Goal: Task Accomplishment & Management: Complete application form

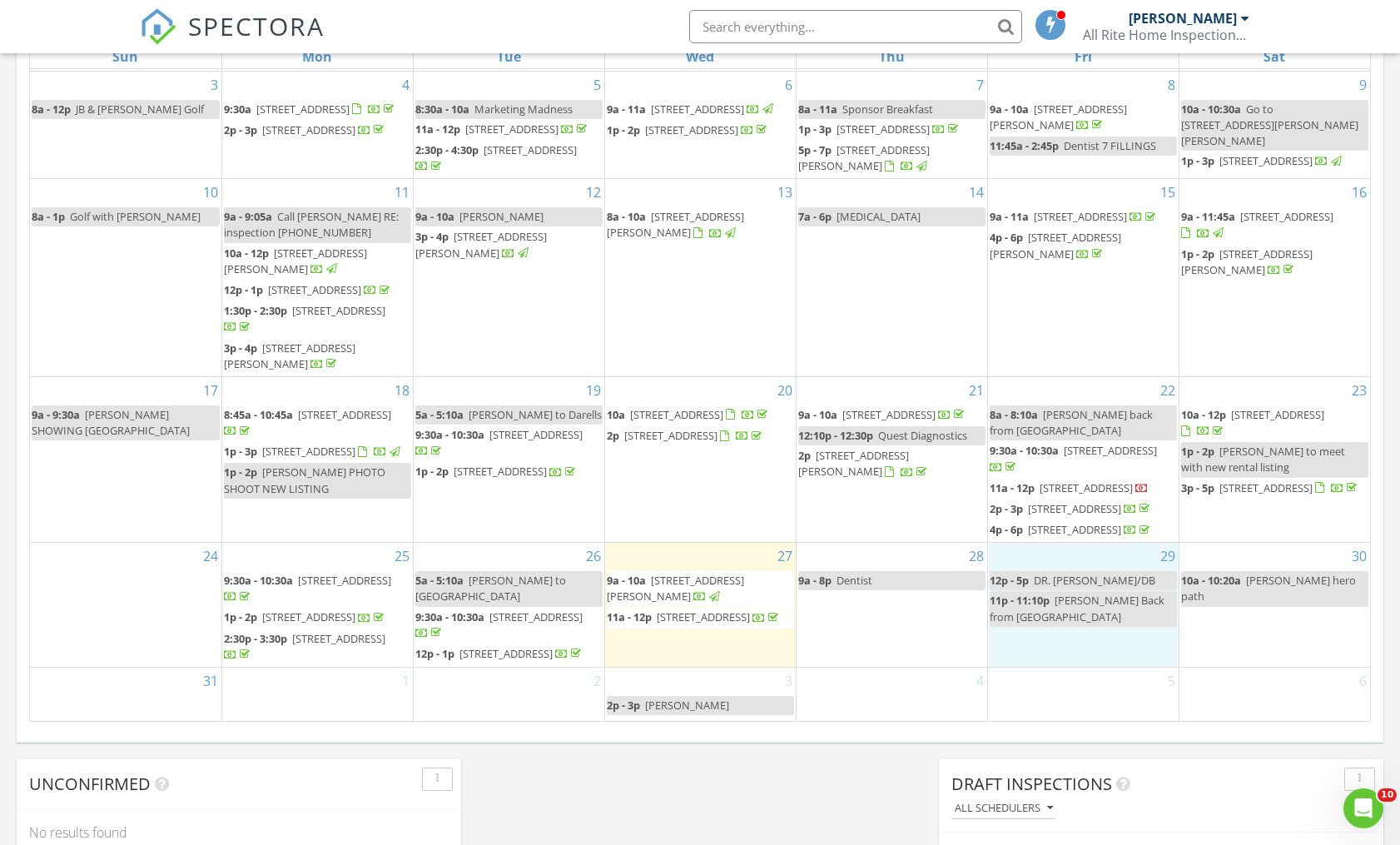
scroll to position [265, 0]
click at [1076, 465] on link "Inspection" at bounding box center [1081, 465] width 85 height 26
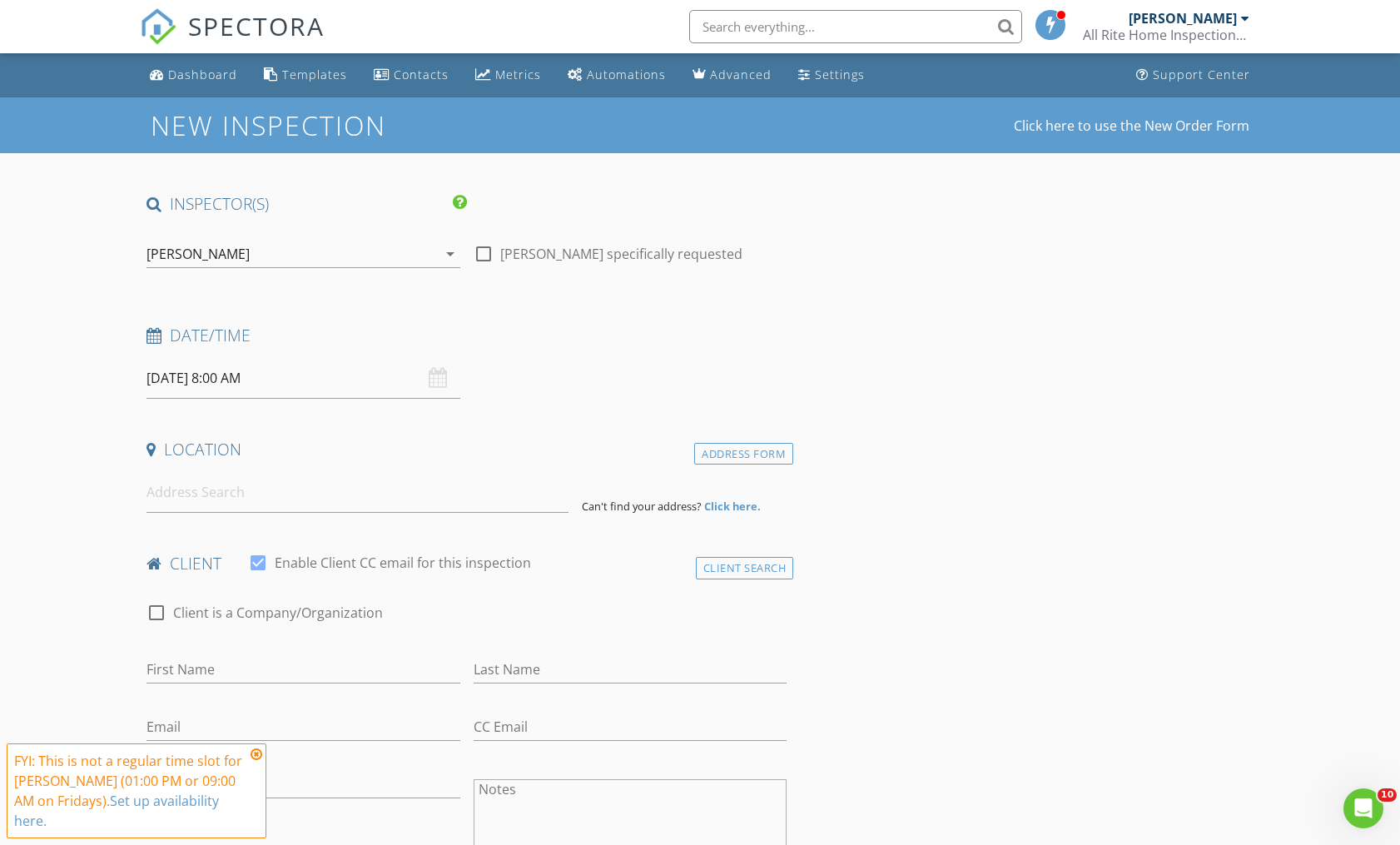
click at [485, 255] on div at bounding box center [483, 253] width 28 height 28
checkbox input "true"
click at [323, 386] on input "08/29/2025 8:00 AM" at bounding box center [302, 378] width 313 height 41
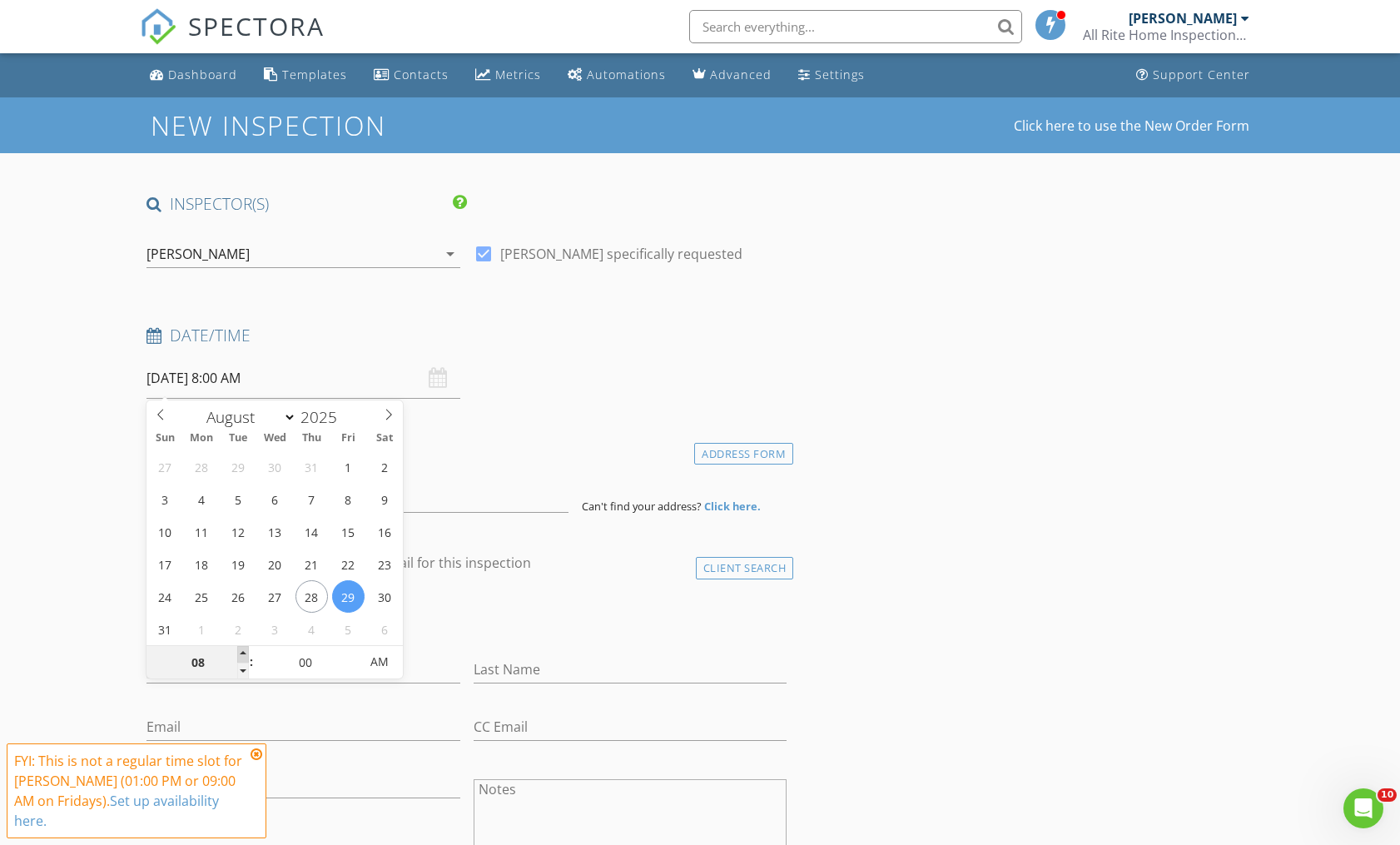
type input "[DATE] 9:00 AM"
type input "09"
click at [247, 653] on span at bounding box center [242, 653] width 12 height 16
click at [479, 450] on h4 "Location" at bounding box center [466, 449] width 640 height 22
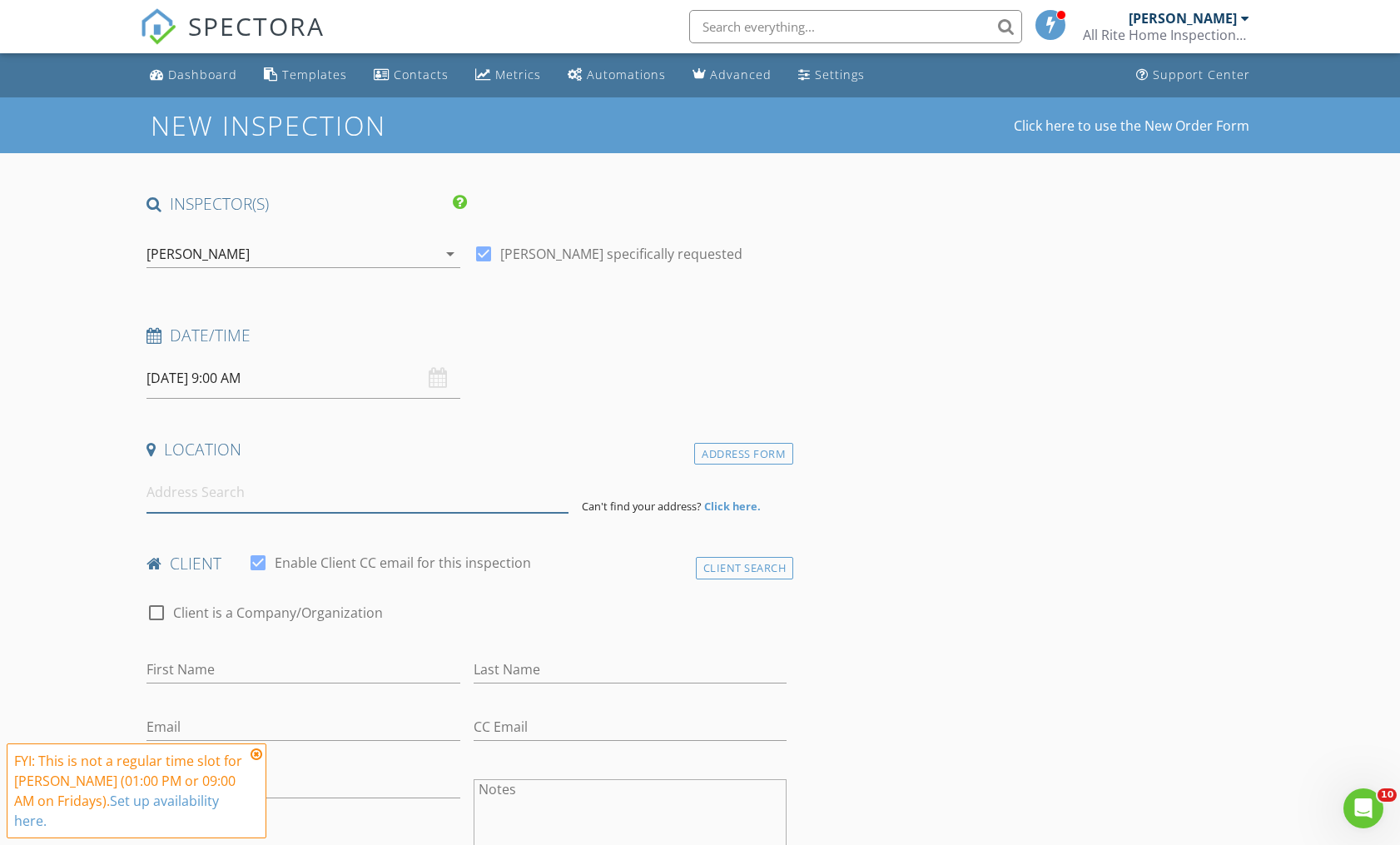
click at [223, 500] on input at bounding box center [357, 492] width 422 height 41
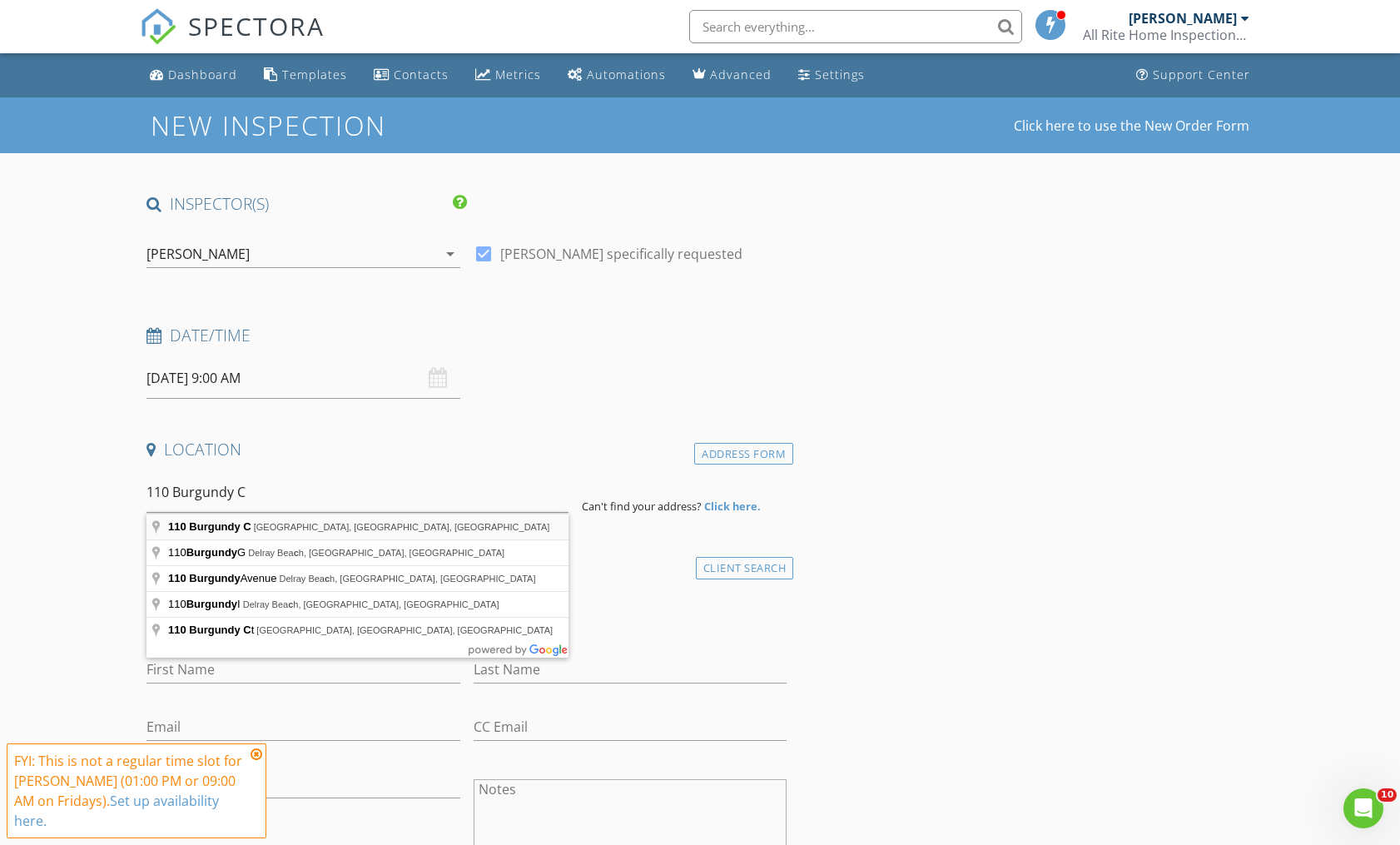
type input "110 Burgundy C, Delray Beach, FL, USA"
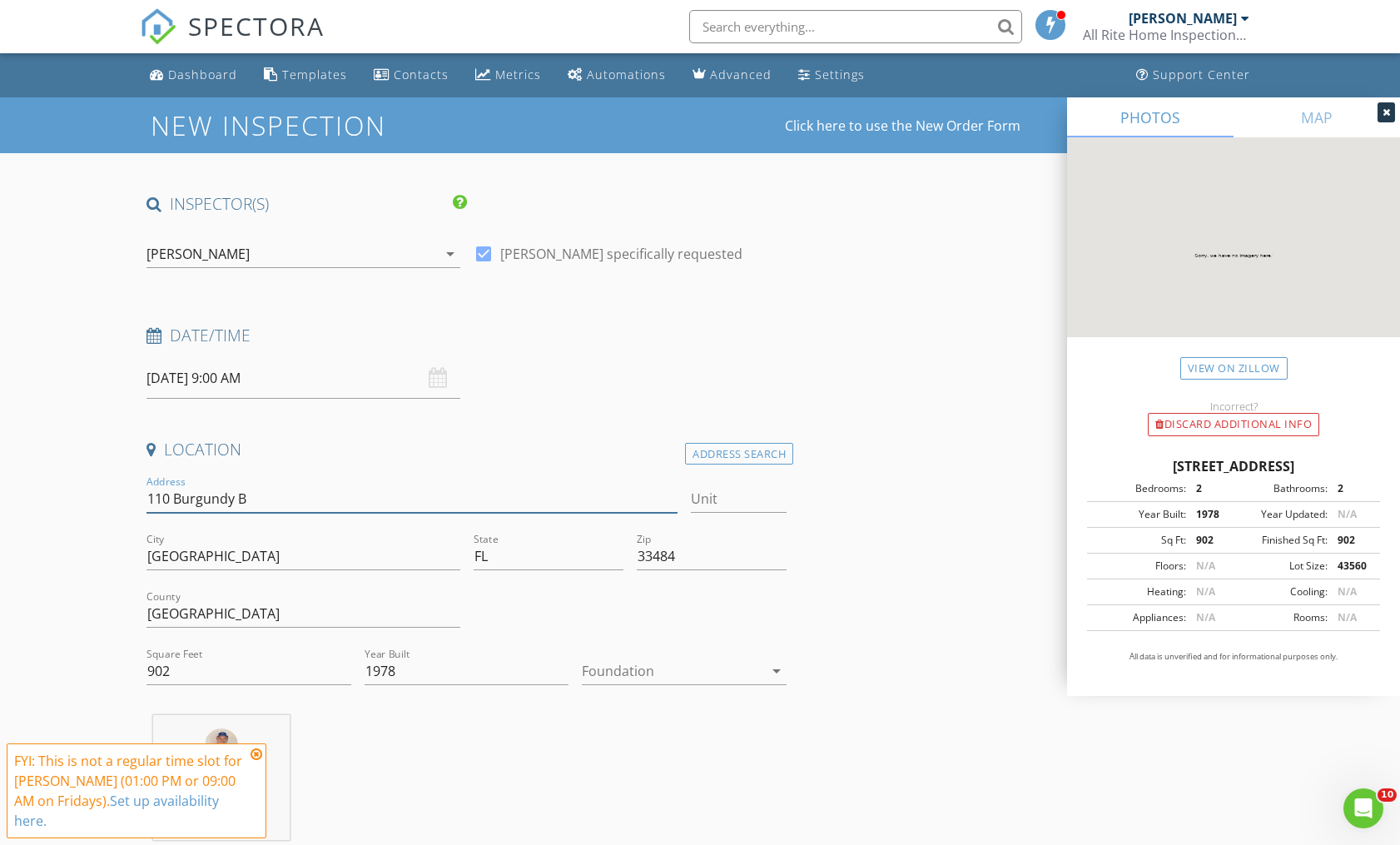
click at [254, 501] on input "110 Burgundy B" at bounding box center [411, 498] width 531 height 27
type input "110 Burgundy C"
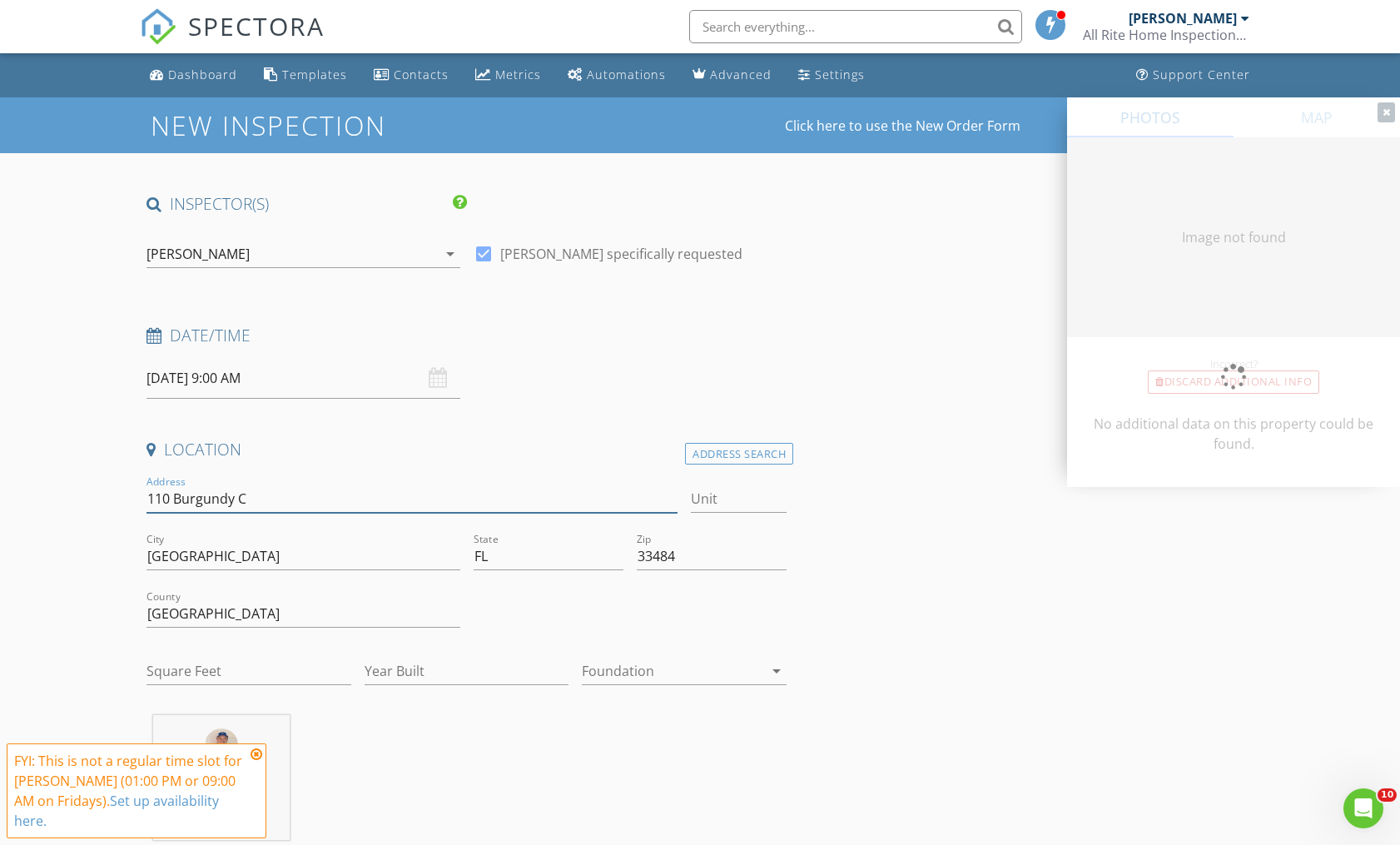
type input "902"
type input "1978"
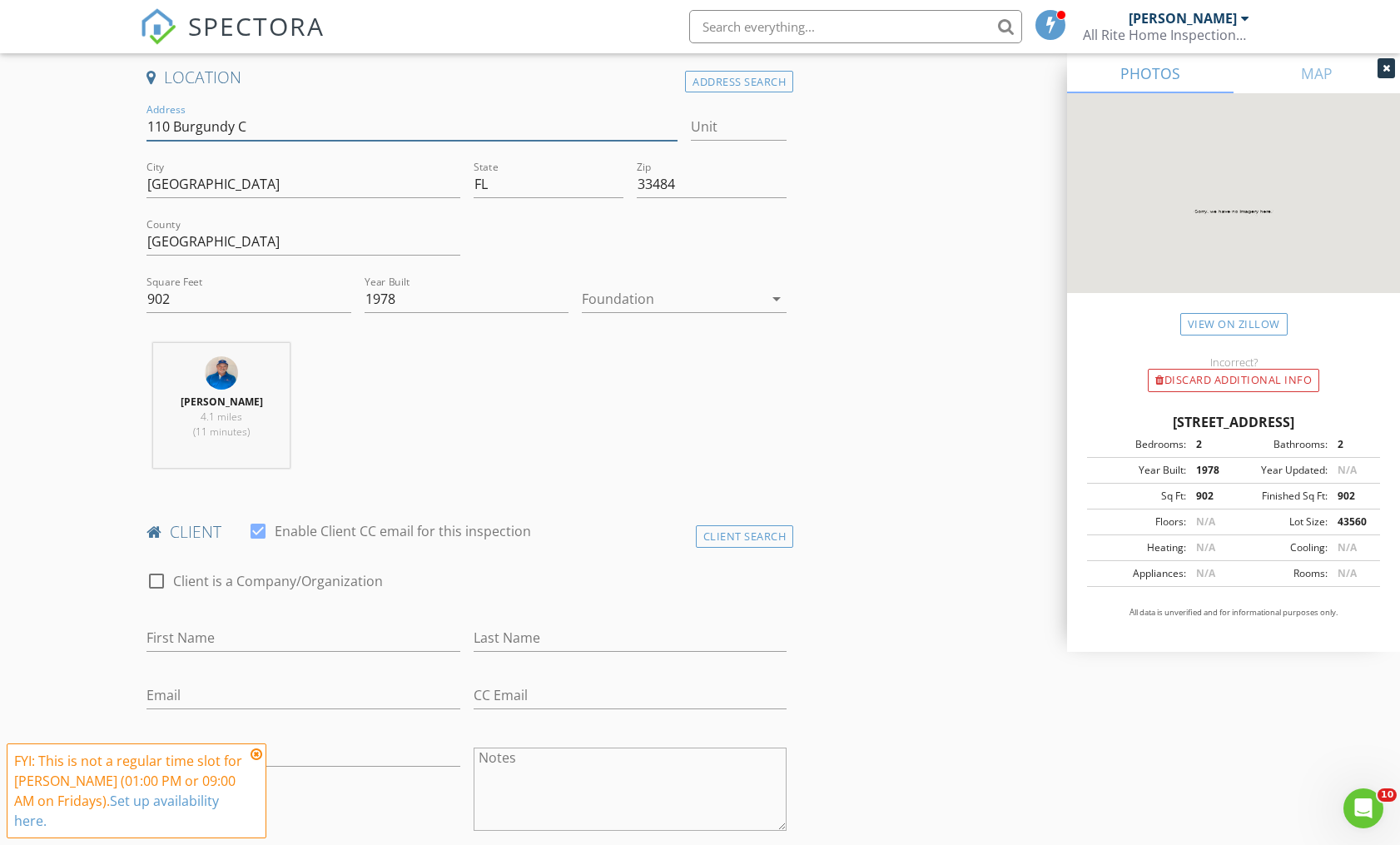
scroll to position [375, 0]
type input "110 Burgundy C"
click at [643, 304] on div at bounding box center [673, 295] width 182 height 26
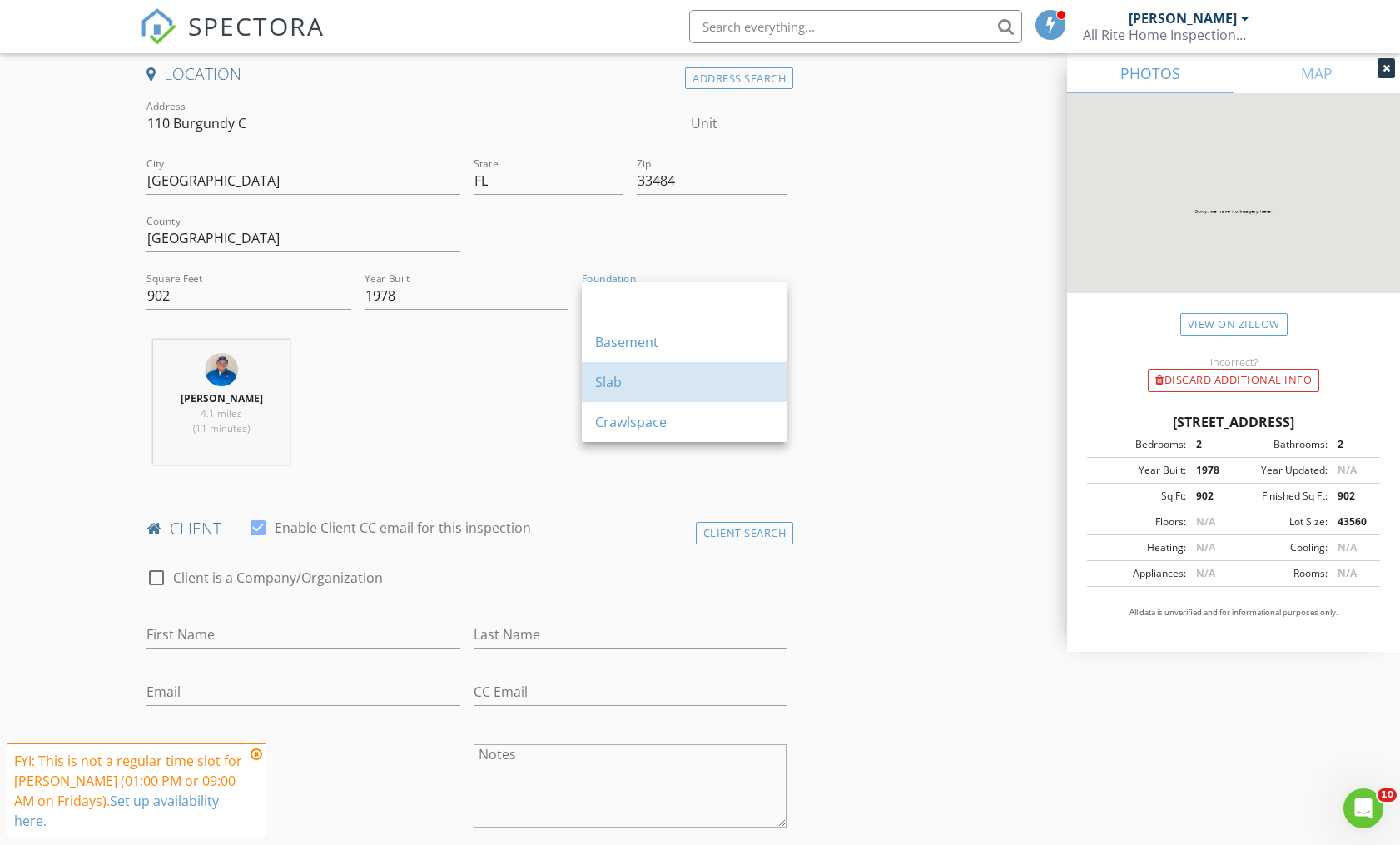
click at [636, 377] on div "Slab" at bounding box center [685, 382] width 178 height 20
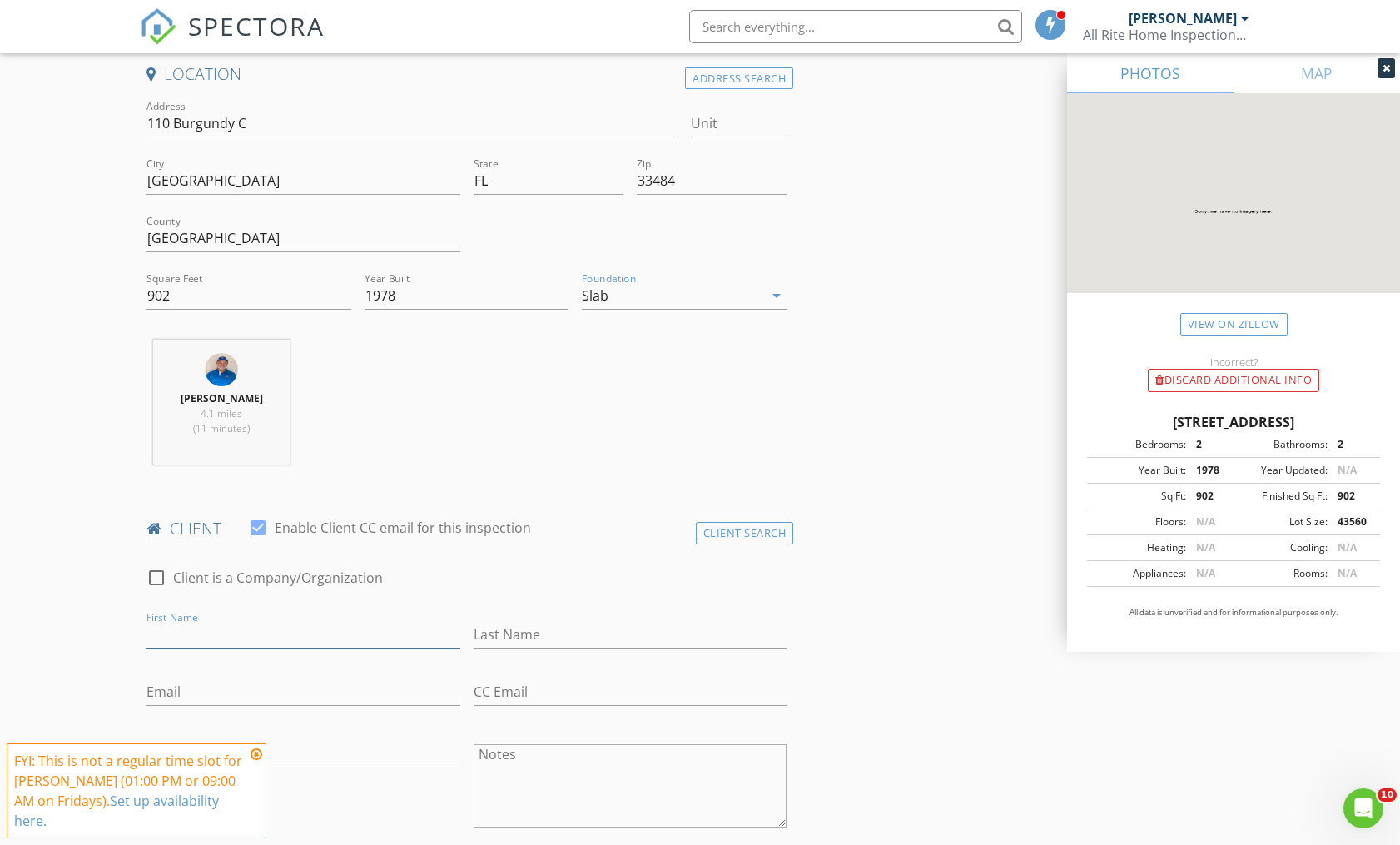
click at [183, 632] on input "First Name" at bounding box center [302, 634] width 313 height 27
type input "Otalie"
type input "[PERSON_NAME]"
type input "[EMAIL_ADDRESS][DOMAIN_NAME]"
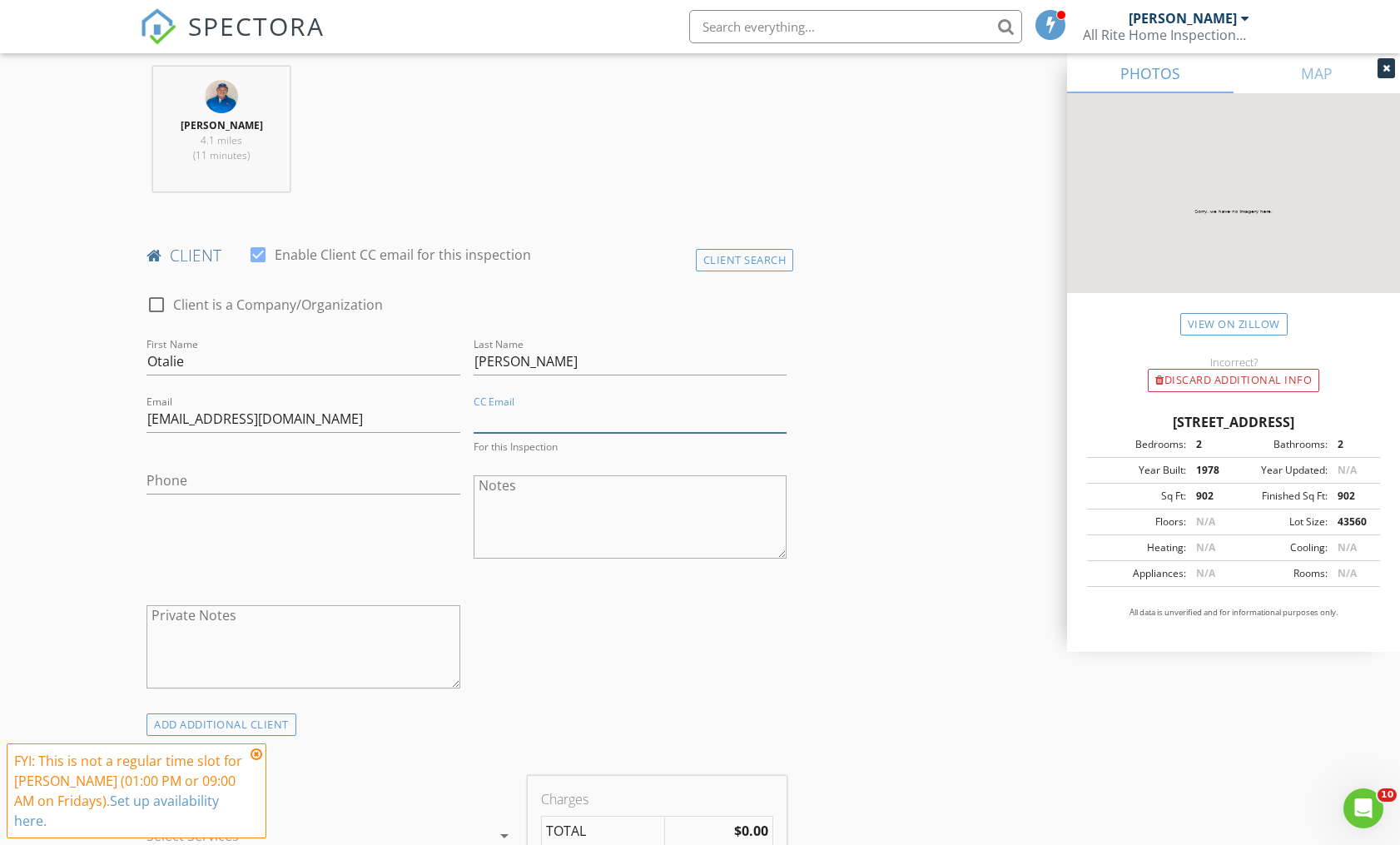
scroll to position [735, 0]
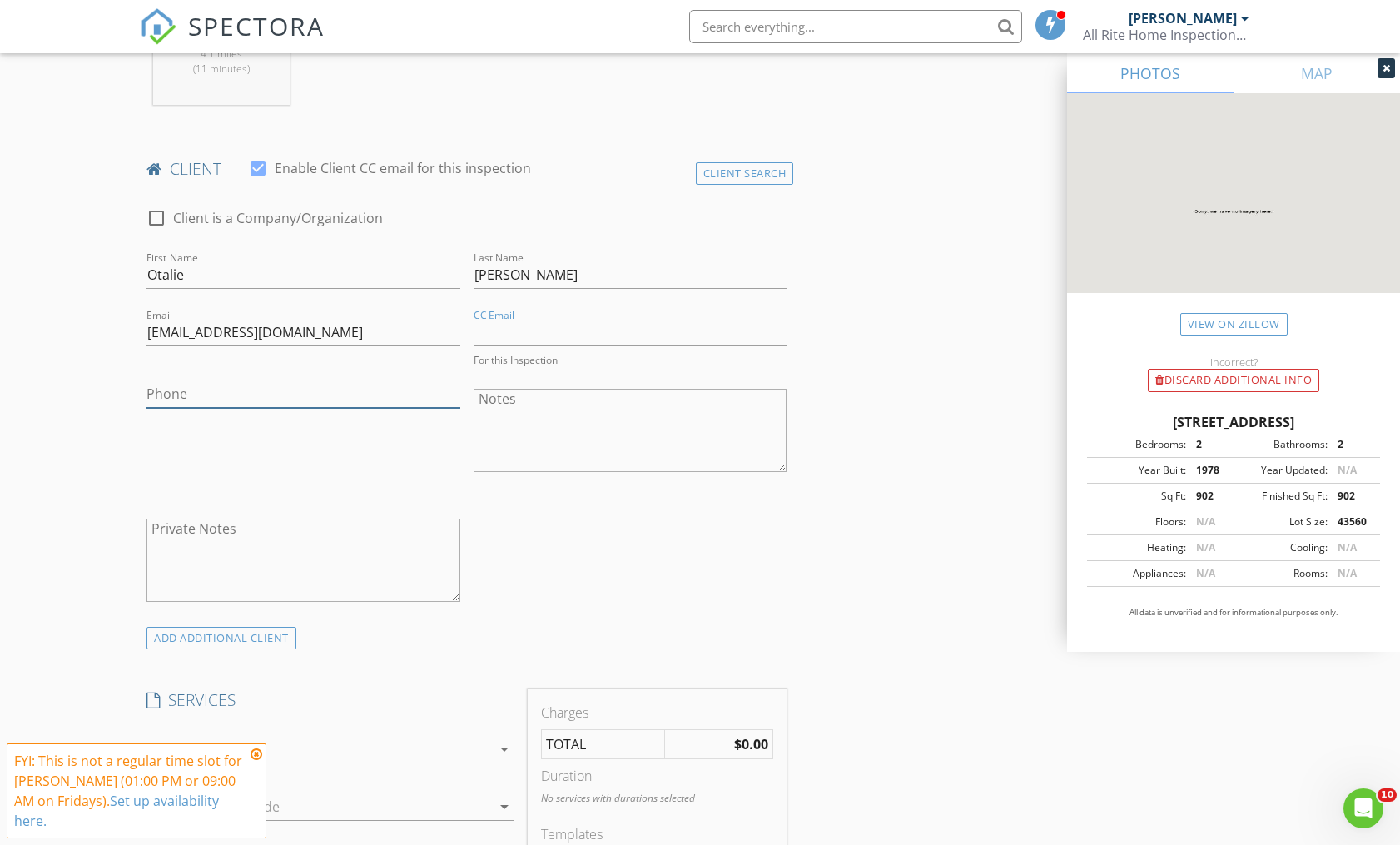
click at [236, 401] on input "Phone" at bounding box center [302, 394] width 313 height 27
type input "[PHONE_NUMBER]"
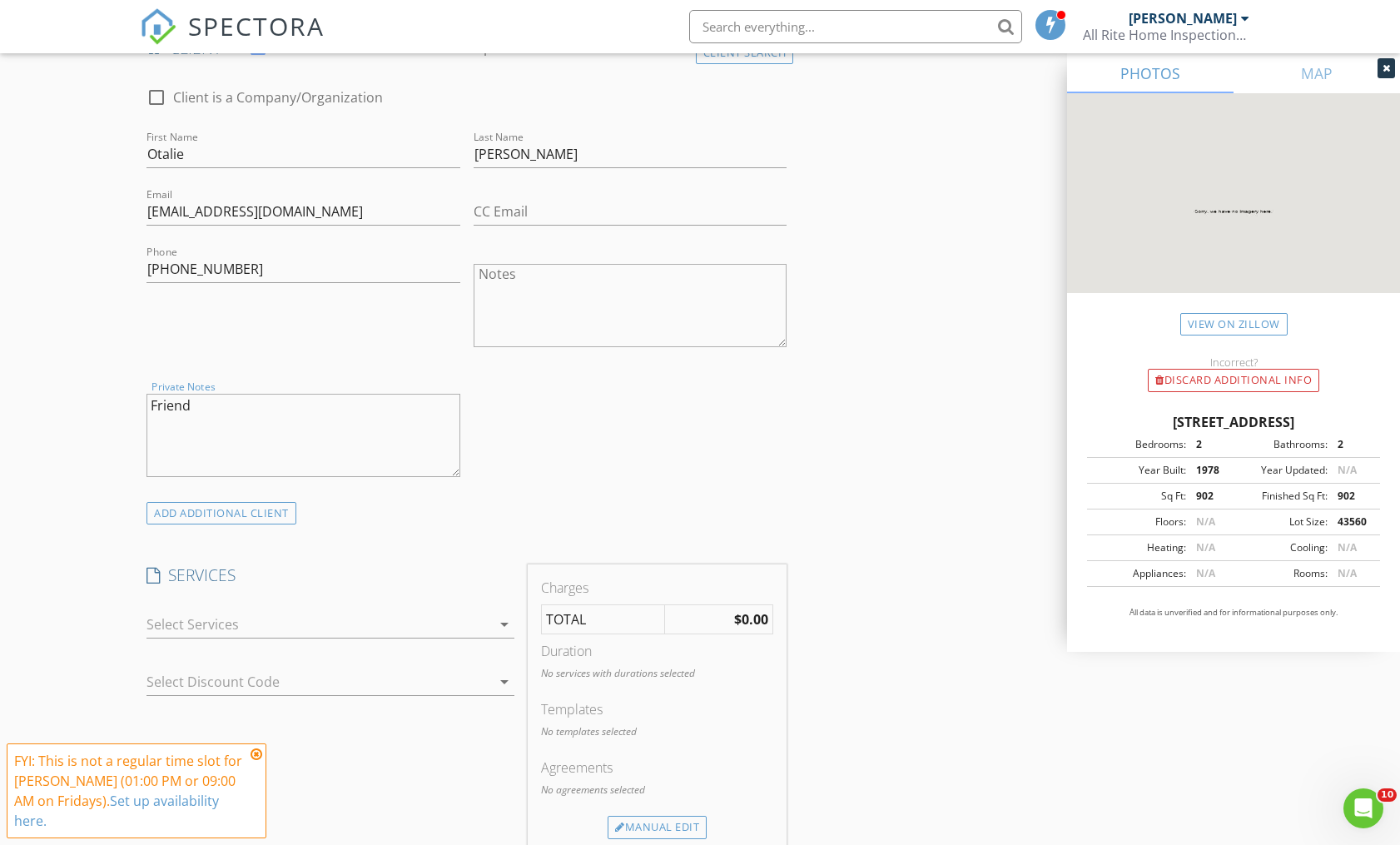
scroll to position [858, 0]
type textarea "Friend"
click at [216, 624] on div at bounding box center [319, 621] width 345 height 26
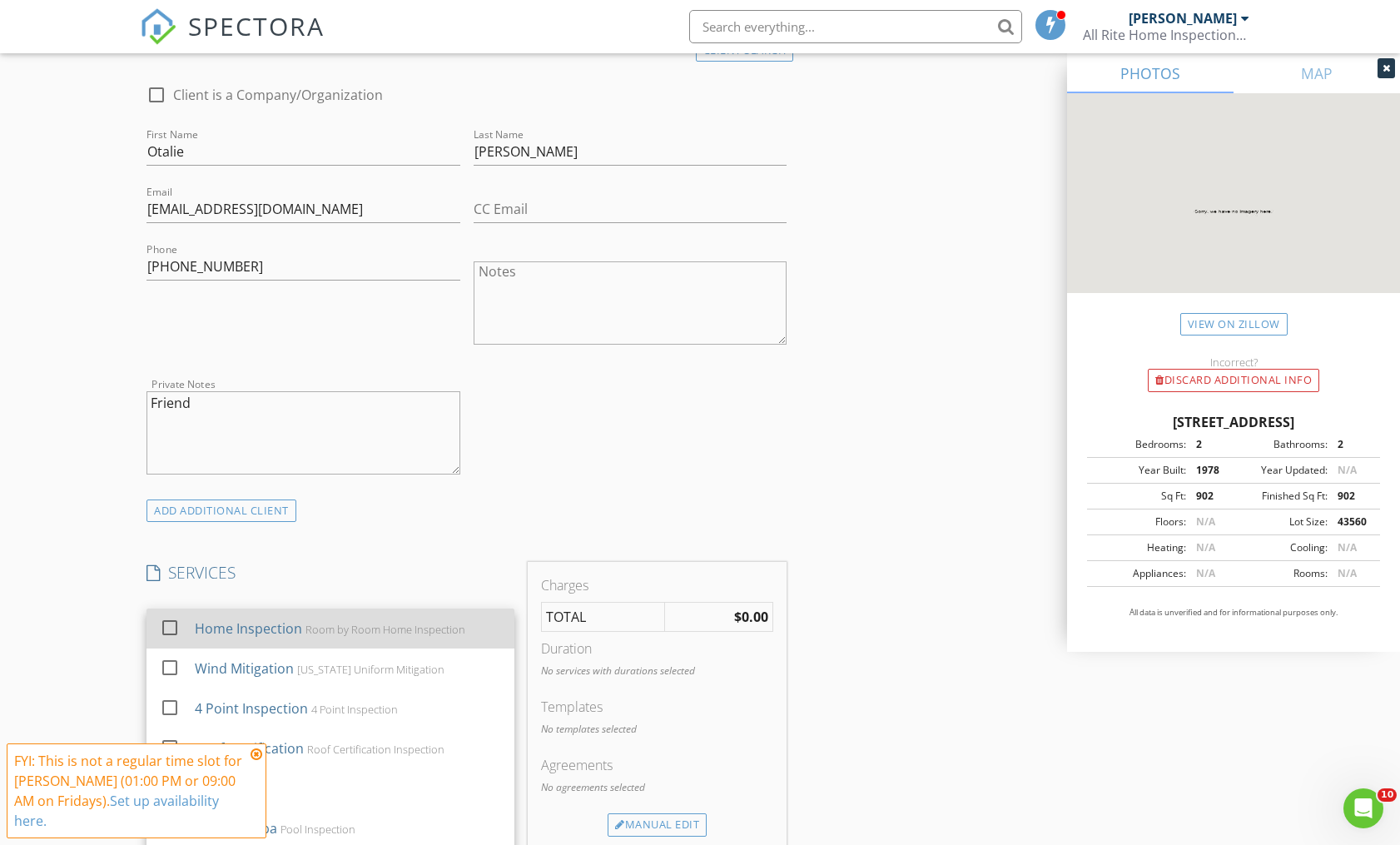
click at [251, 634] on div "Home Inspection" at bounding box center [249, 628] width 107 height 20
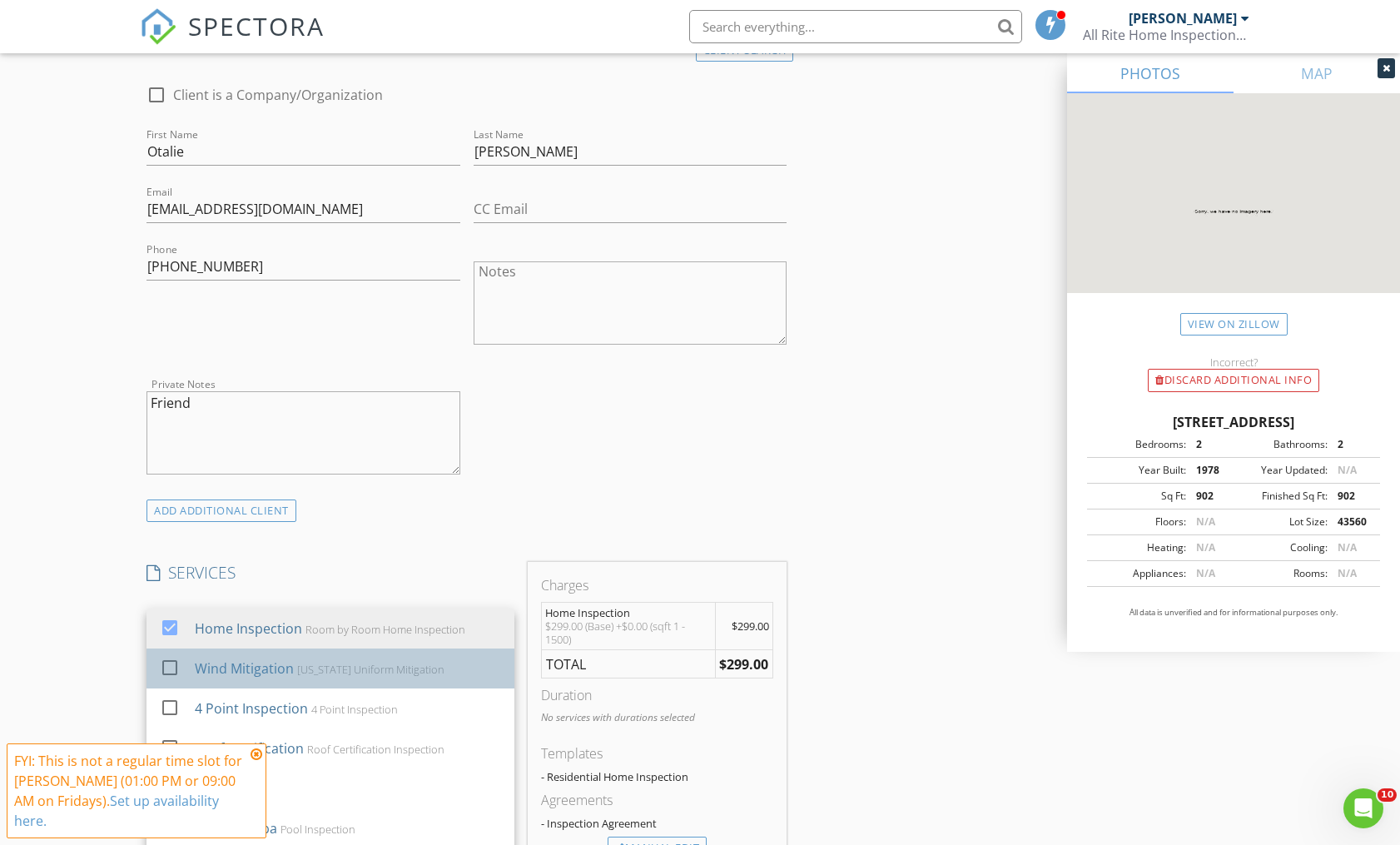
drag, startPoint x: 252, startPoint y: 665, endPoint x: 253, endPoint y: 675, distance: 10.0
click at [252, 665] on div "Wind Mitigation" at bounding box center [244, 668] width 99 height 20
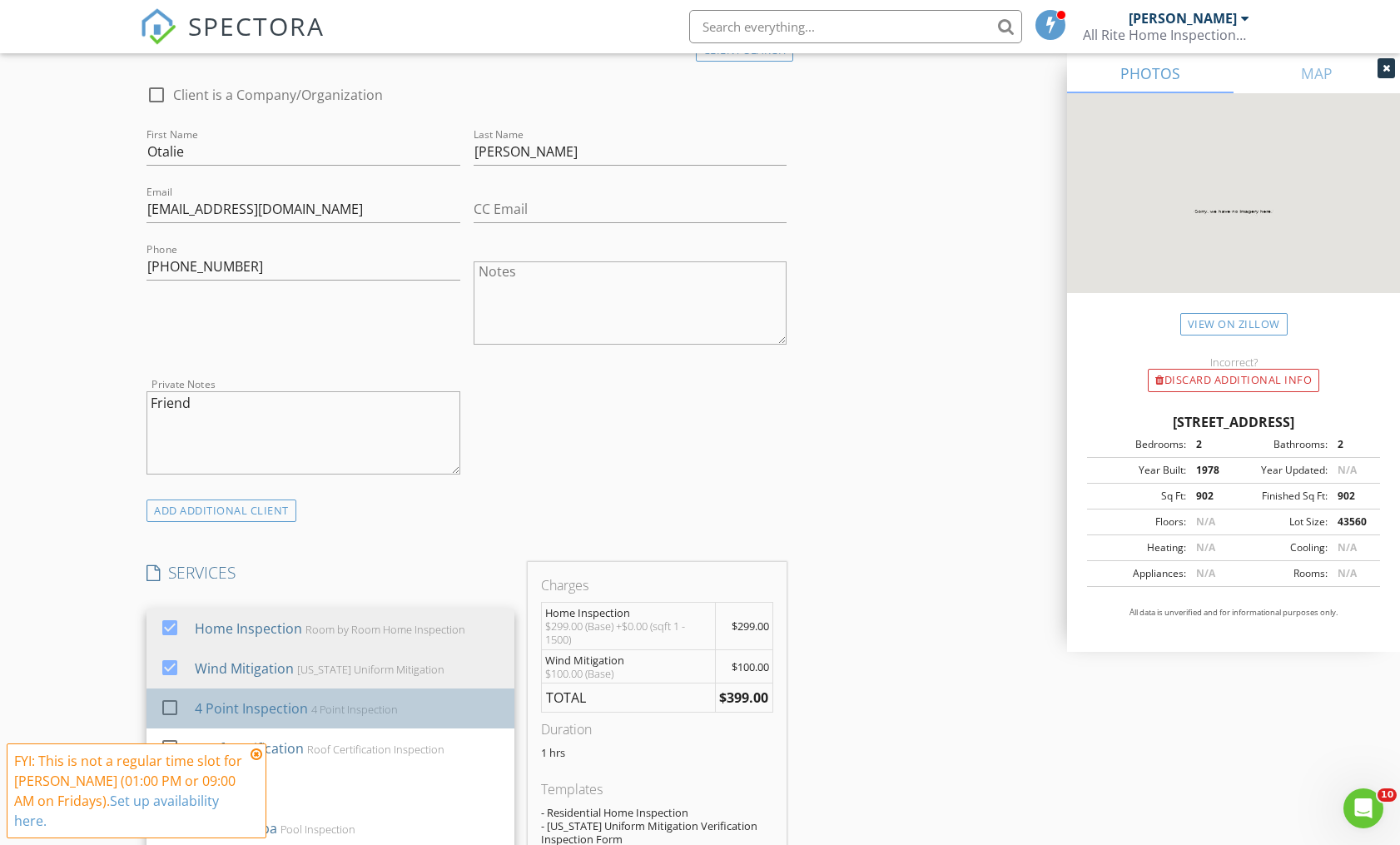
click at [246, 707] on div "4 Point Inspection" at bounding box center [251, 708] width 113 height 20
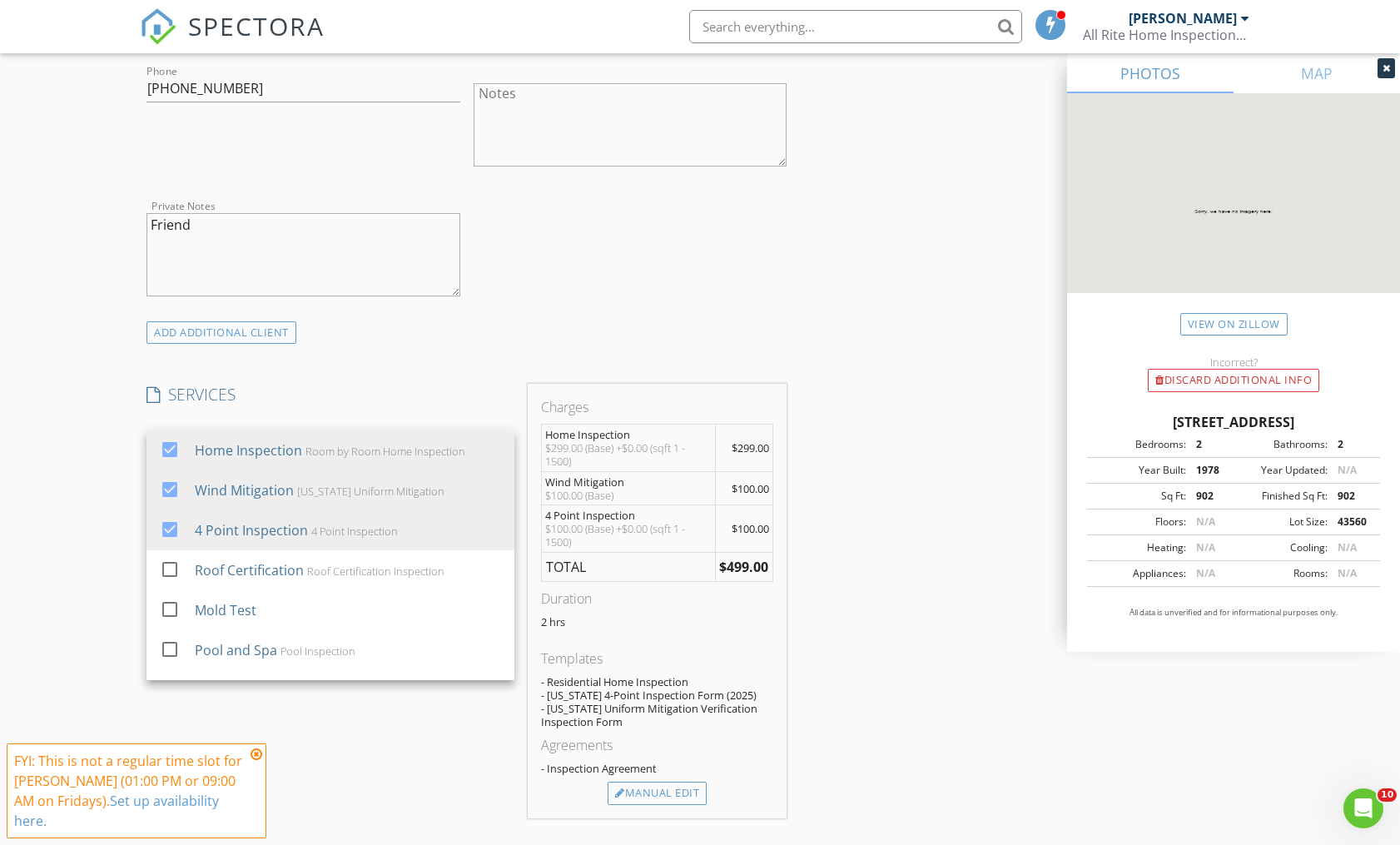
scroll to position [1195, 0]
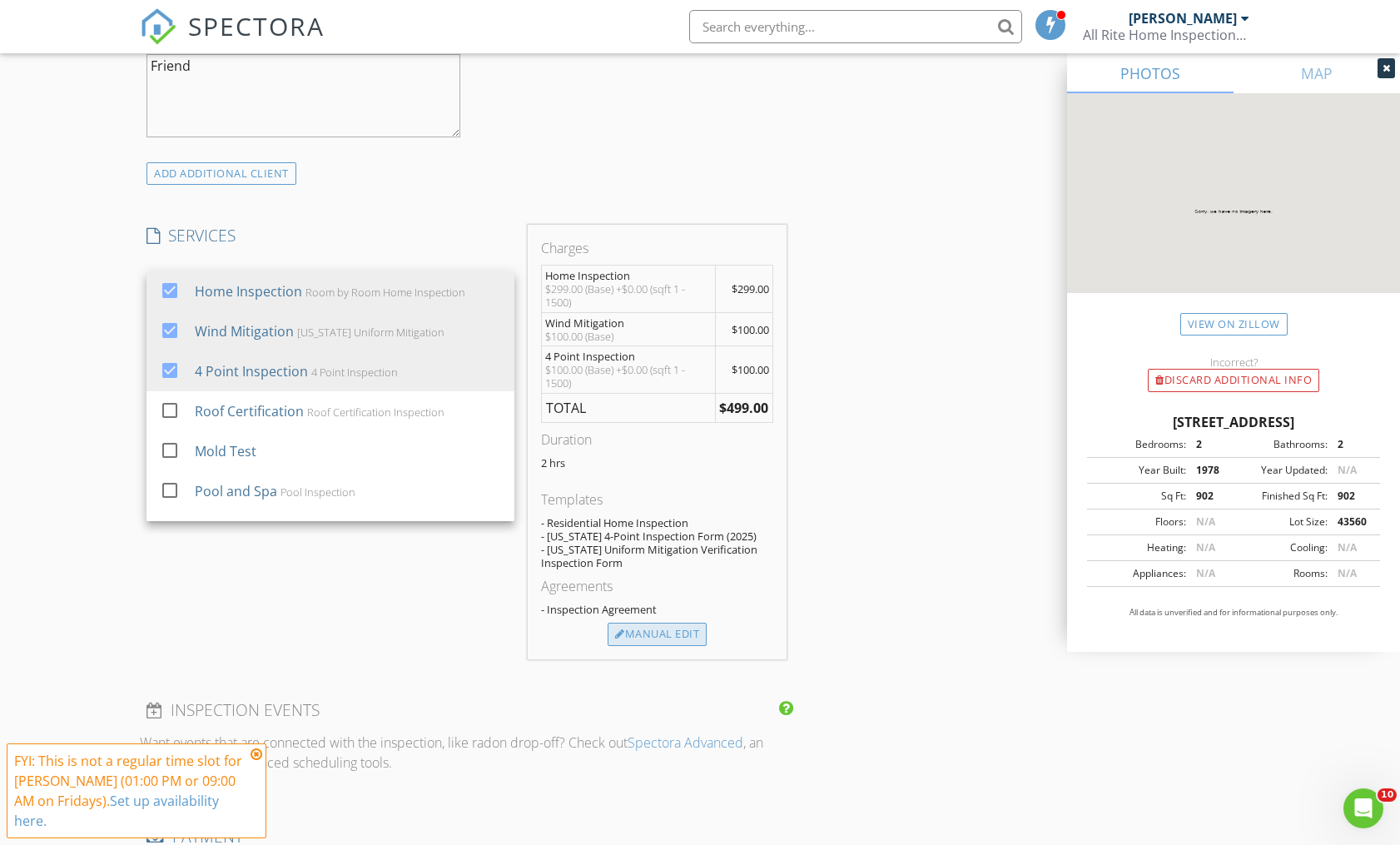
click at [645, 634] on div "Manual Edit" at bounding box center [656, 634] width 99 height 24
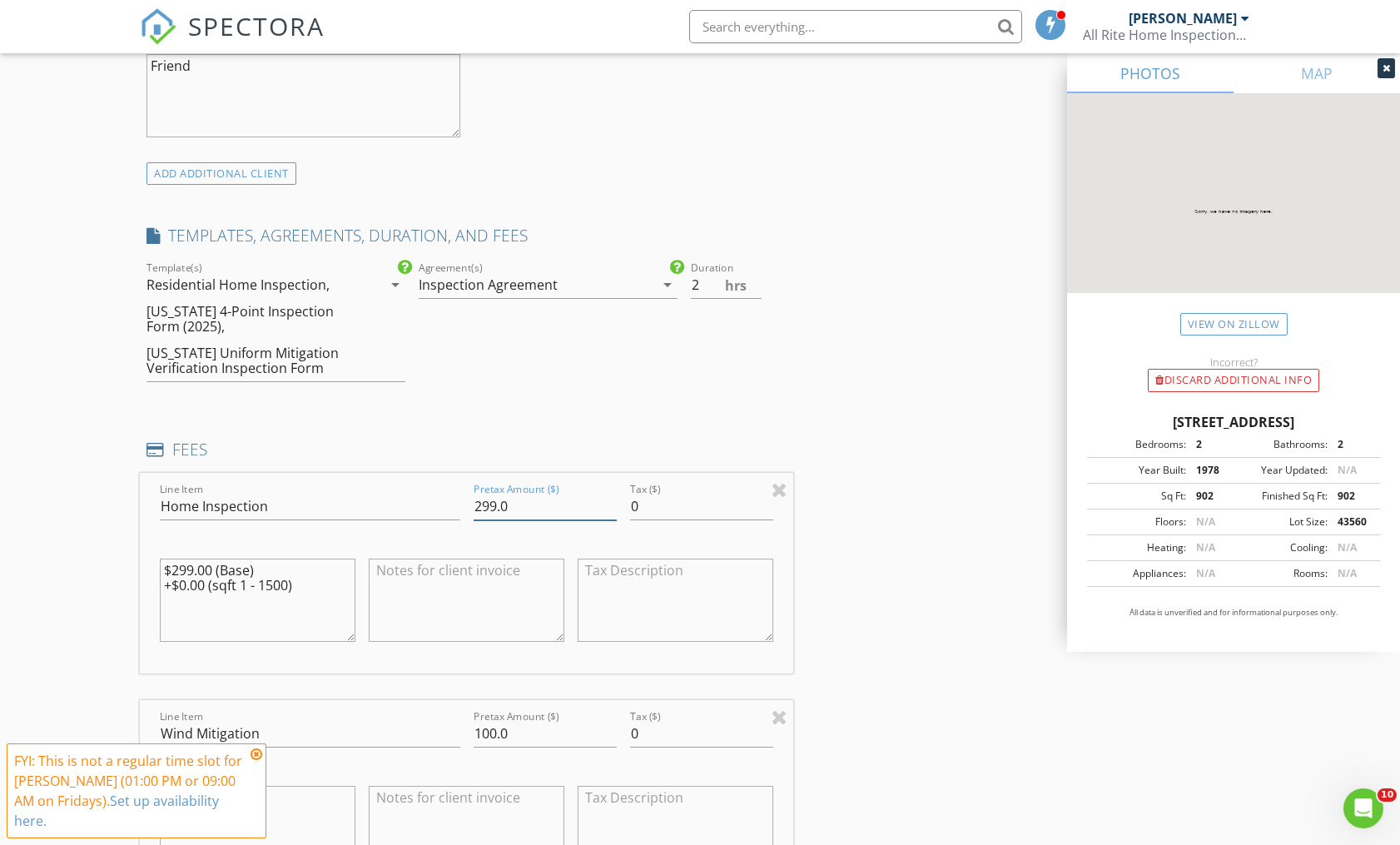
drag, startPoint x: 512, startPoint y: 509, endPoint x: 458, endPoint y: 510, distance: 54.0
click at [474, 510] on input "299.0" at bounding box center [546, 506] width 143 height 27
type input "199.00"
click at [847, 517] on div "INSPECTOR(S) check_box John Bronner PRIMARY John Bronner arrow_drop_down check_…" at bounding box center [700, 786] width 1120 height 3577
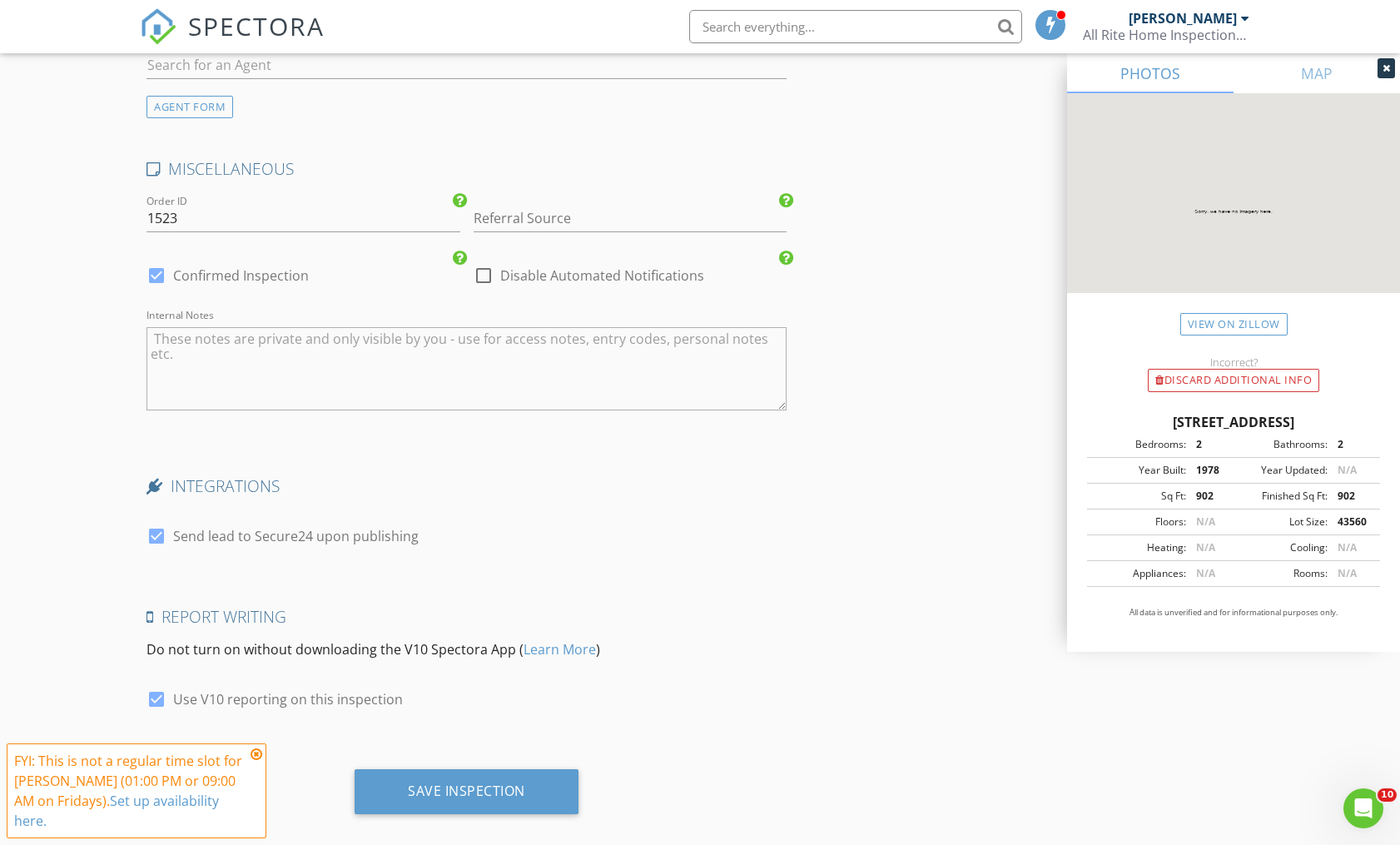
scroll to position [2967, 0]
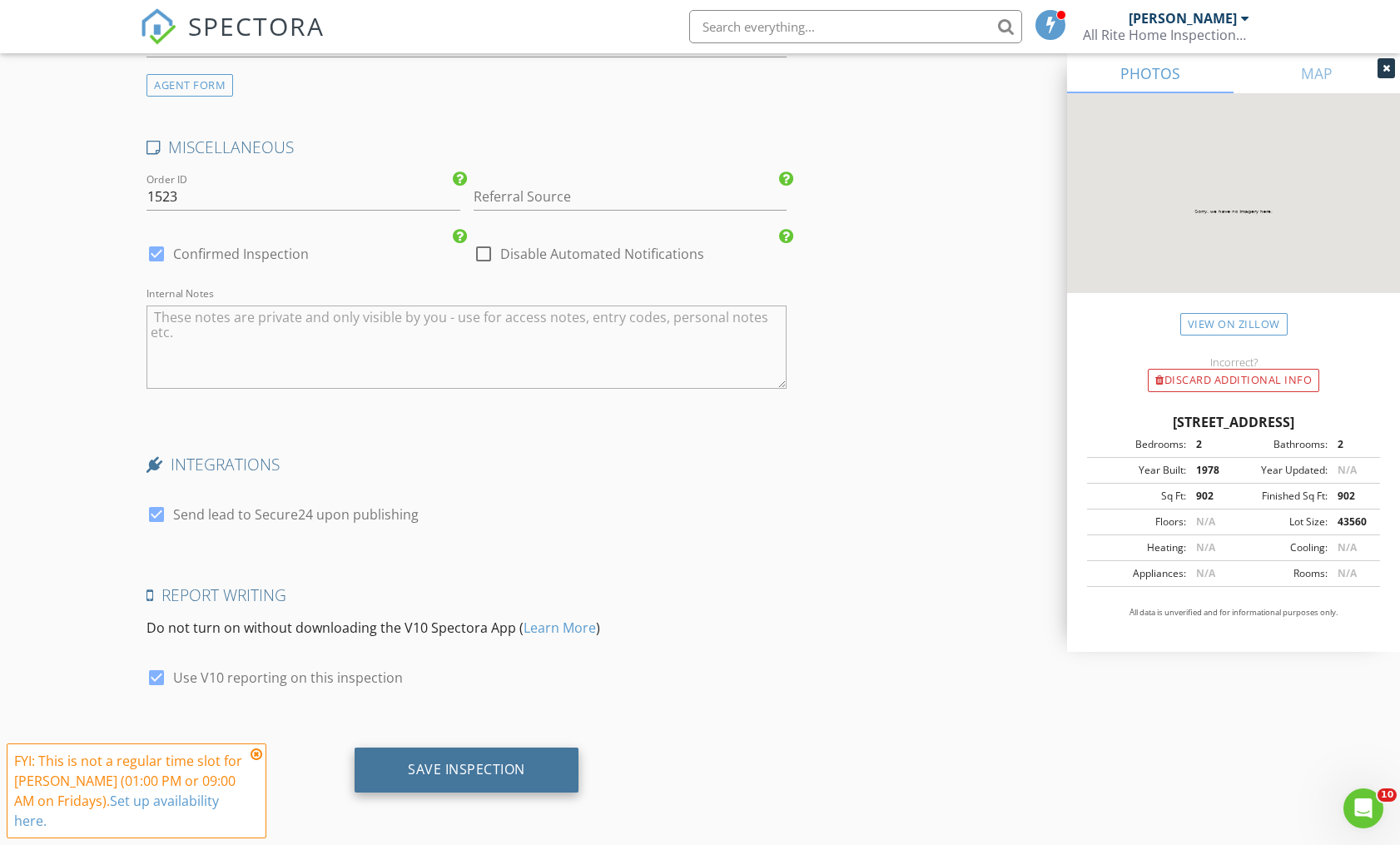
click at [452, 770] on div "Save Inspection" at bounding box center [466, 769] width 117 height 16
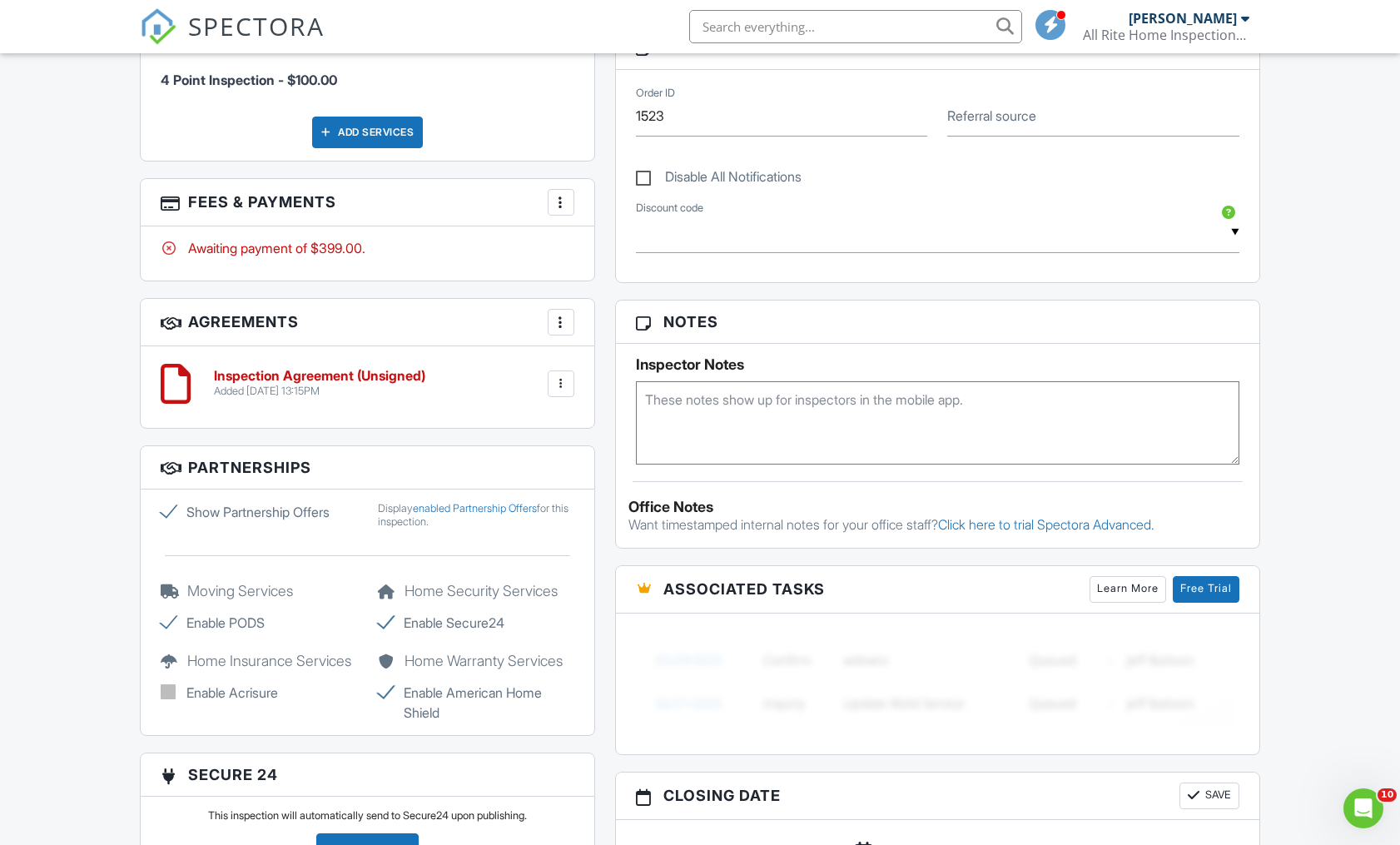
scroll to position [1004, 0]
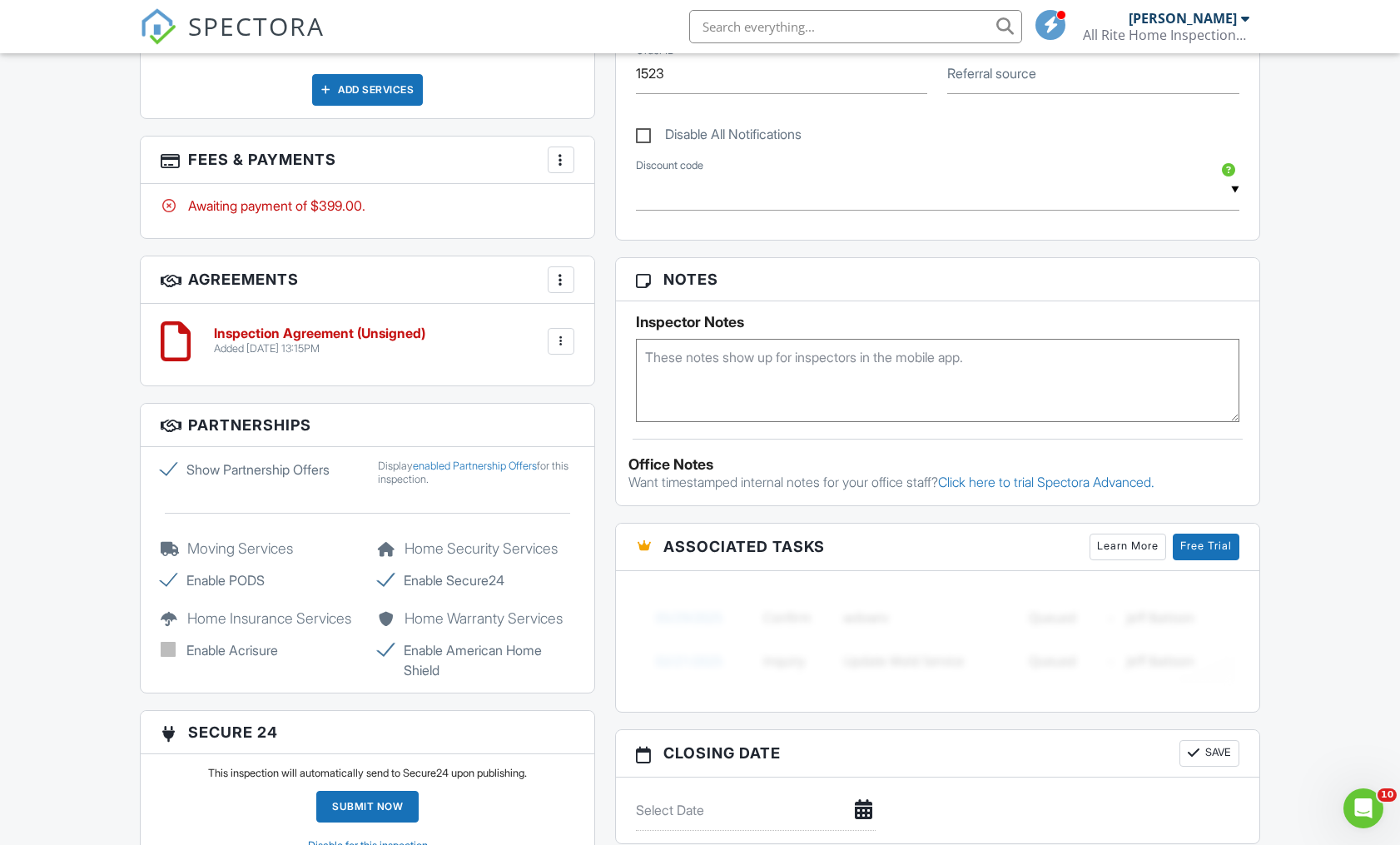
click at [165, 468] on label "Show Partnership Offers" at bounding box center [259, 469] width 196 height 20
checkbox input "false"
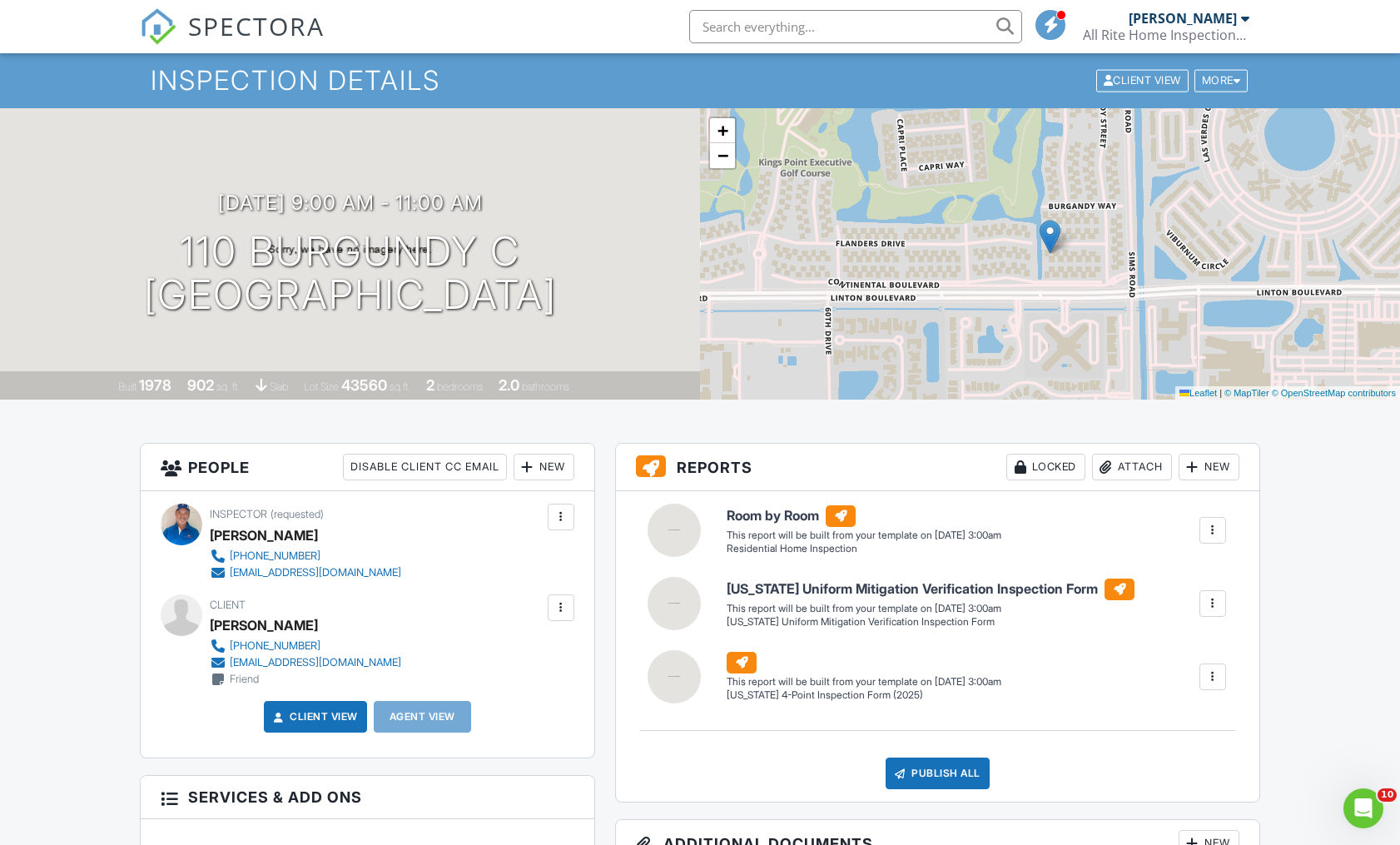
scroll to position [0, 0]
